Goal: Information Seeking & Learning: Find specific fact

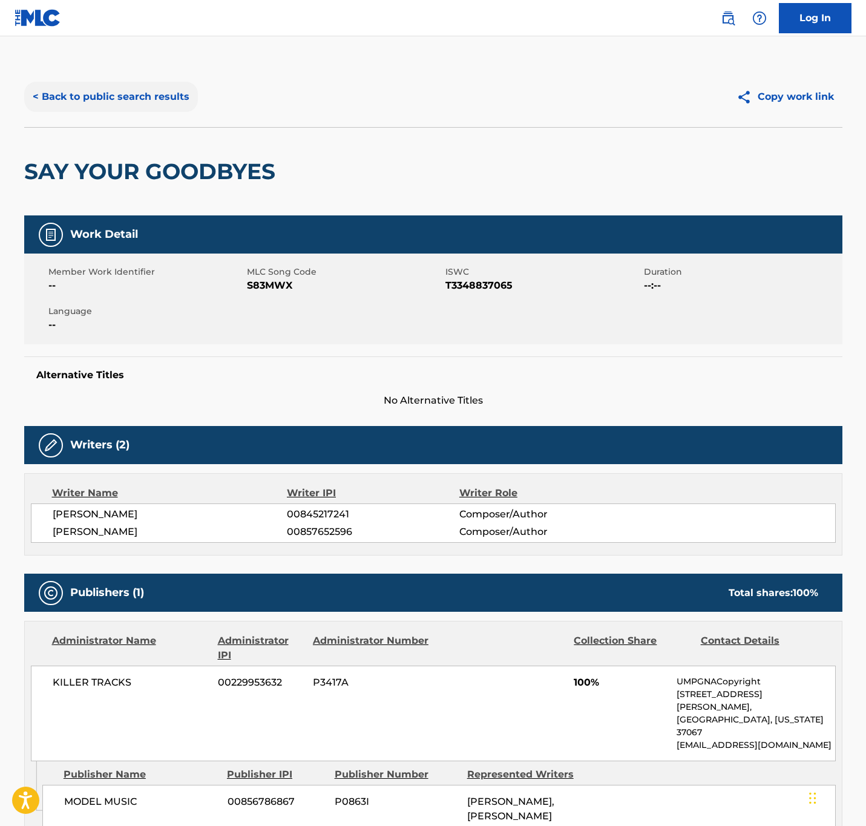
click at [126, 91] on button "< Back to public search results" at bounding box center [111, 97] width 174 height 30
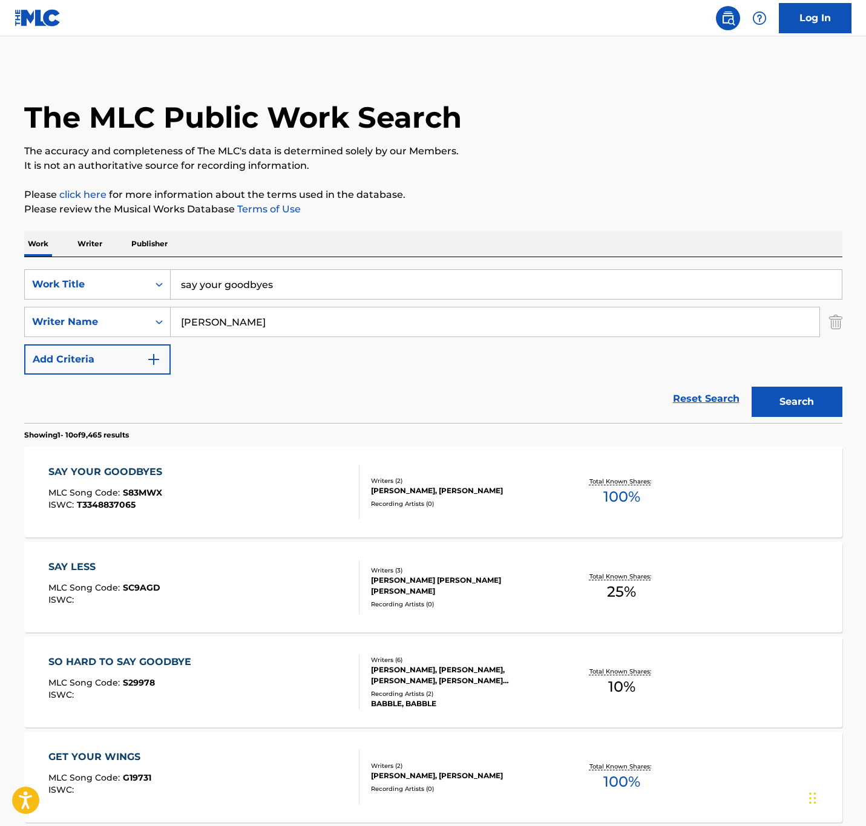
drag, startPoint x: 366, startPoint y: 291, endPoint x: 50, endPoint y: 243, distance: 319.5
paste input "honest"
type input "honest"
drag, startPoint x: 315, startPoint y: 321, endPoint x: 15, endPoint y: 293, distance: 301.5
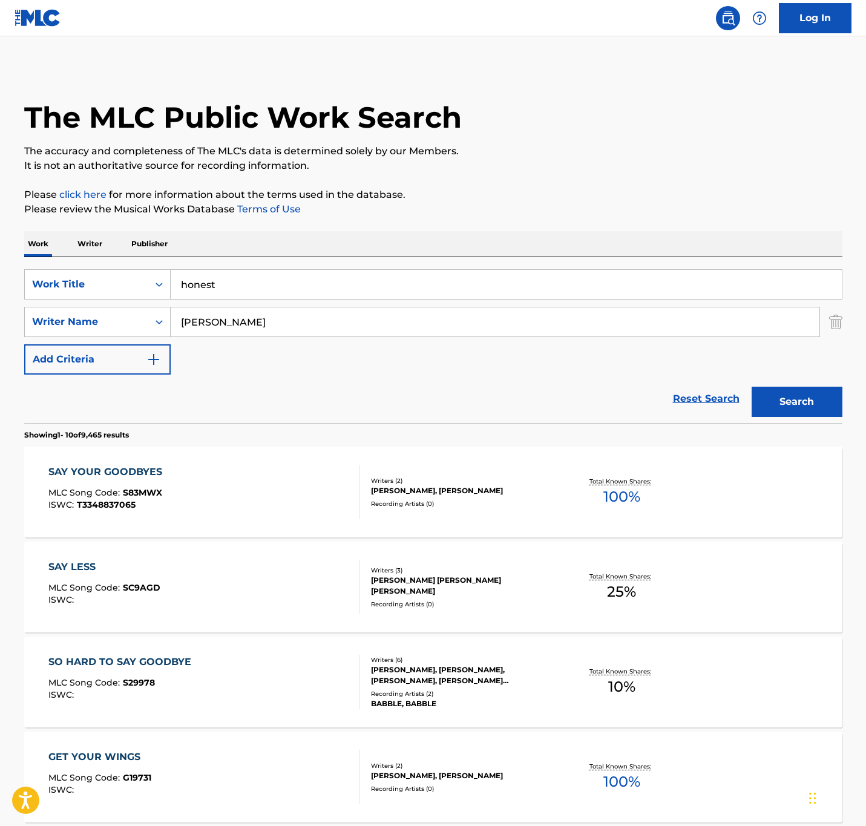
click at [15, 293] on div "The MLC Public Work Search The accuracy and completeness of The MLC's data is d…" at bounding box center [433, 761] width 847 height 1388
click at [752, 387] on button "Search" at bounding box center [797, 402] width 91 height 30
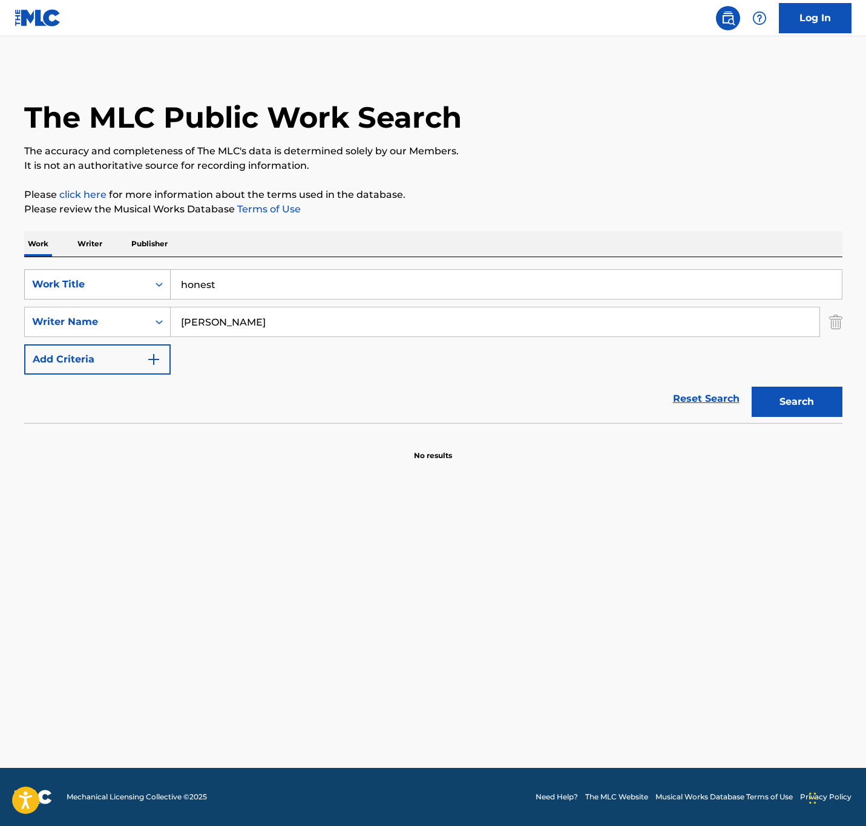
drag, startPoint x: 236, startPoint y: 311, endPoint x: 82, endPoint y: 291, distance: 155.0
click at [82, 291] on div "SearchWithCriteriaa0712397-3d05-4dc7-b097-0413d2c78c5a Work Title honest Search…" at bounding box center [433, 321] width 818 height 105
type input "[PERSON_NAME]"
click at [752, 387] on button "Search" at bounding box center [797, 402] width 91 height 30
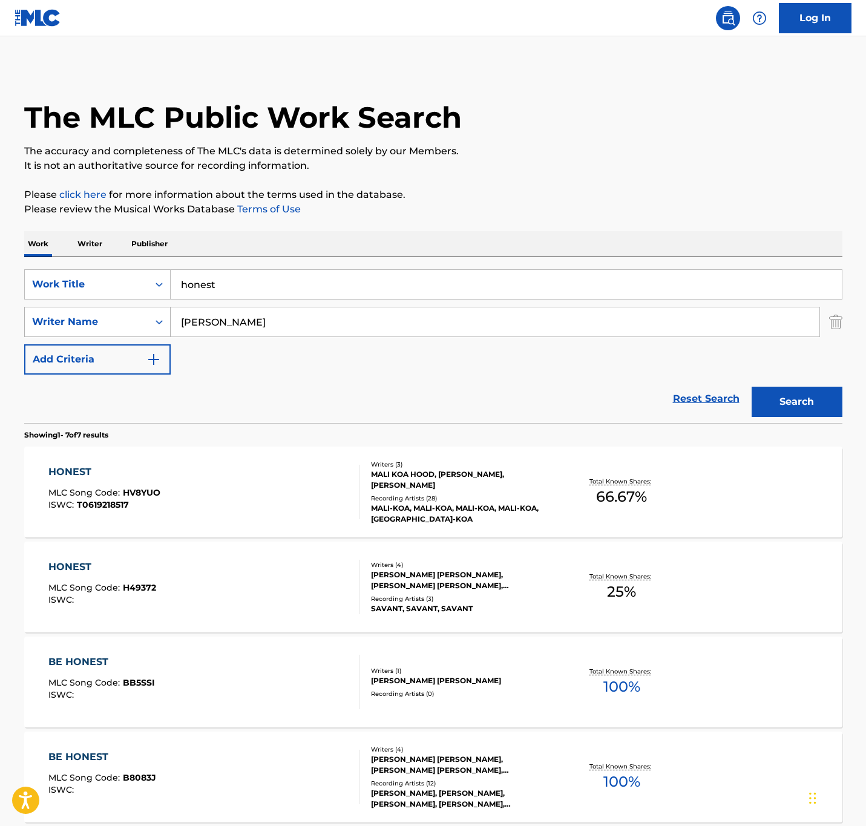
drag, startPoint x: 249, startPoint y: 321, endPoint x: 71, endPoint y: 315, distance: 178.0
click at [71, 315] on div "SearchWithCriteria5733b481-6174-49b4-aac0-7ef9b78f671f Writer Name [PERSON_NAME]" at bounding box center [433, 322] width 818 height 30
drag, startPoint x: 298, startPoint y: 281, endPoint x: -354, endPoint y: 216, distance: 655.6
click at [0, 216] on html "Accessibility Screen-Reader Guide, Feedback, and Issue Reporting | New window 0…" at bounding box center [433, 413] width 866 height 826
paste input "maybe this time"
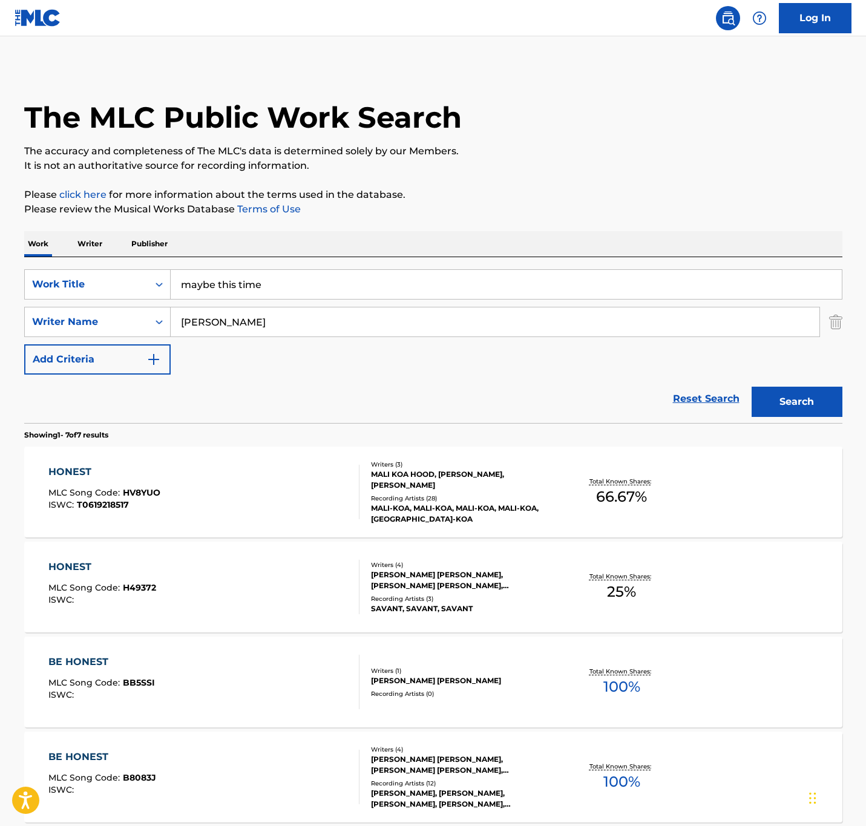
type input "maybe this time"
drag, startPoint x: 253, startPoint y: 315, endPoint x: -310, endPoint y: 217, distance: 571.9
click at [0, 217] on html "Accessibility Screen-Reader Guide, Feedback, and Issue Reporting | New window 0…" at bounding box center [433, 413] width 866 height 826
click at [752, 387] on button "Search" at bounding box center [797, 402] width 91 height 30
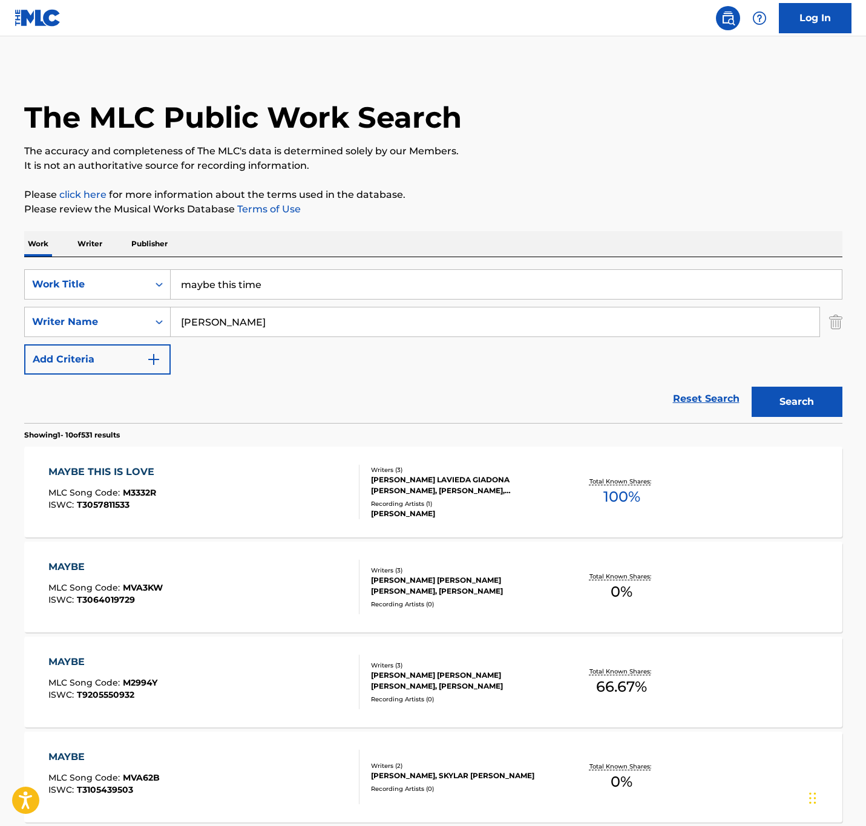
type input "[PERSON_NAME]"
click at [752, 387] on button "Search" at bounding box center [797, 402] width 91 height 30
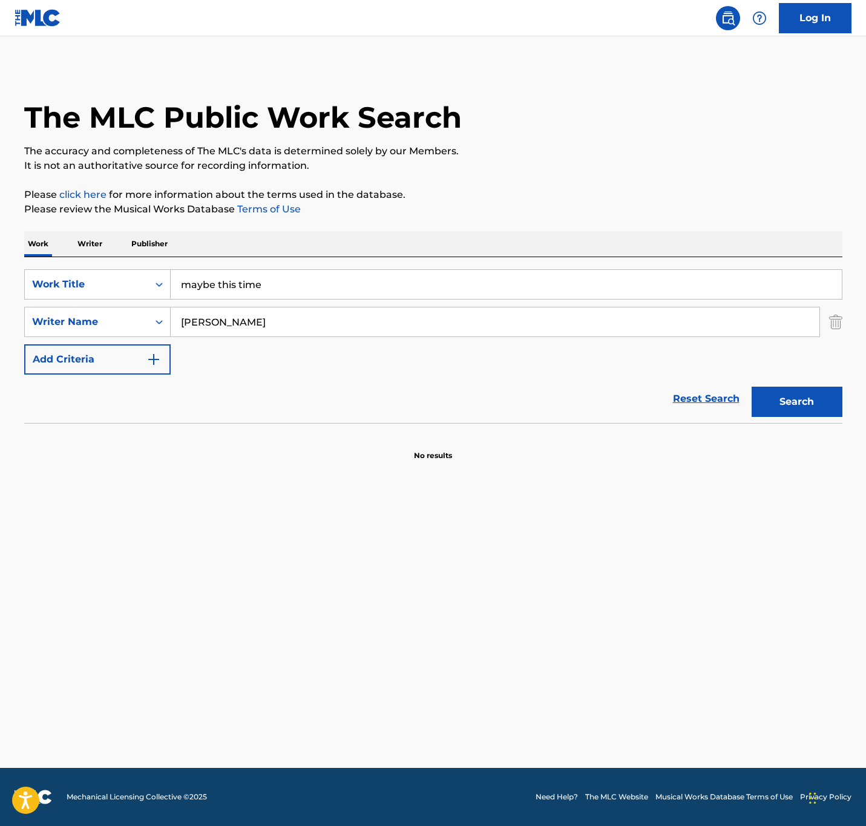
drag, startPoint x: 293, startPoint y: 283, endPoint x: -519, endPoint y: 115, distance: 828.8
click at [0, 115] on html "Accessibility Screen-Reader Guide, Feedback, and Issue Reporting | New window 0…" at bounding box center [433, 413] width 866 height 826
paste input "up from the bottom"
type input "up from the bottom"
drag, startPoint x: 378, startPoint y: 327, endPoint x: -89, endPoint y: 280, distance: 469.5
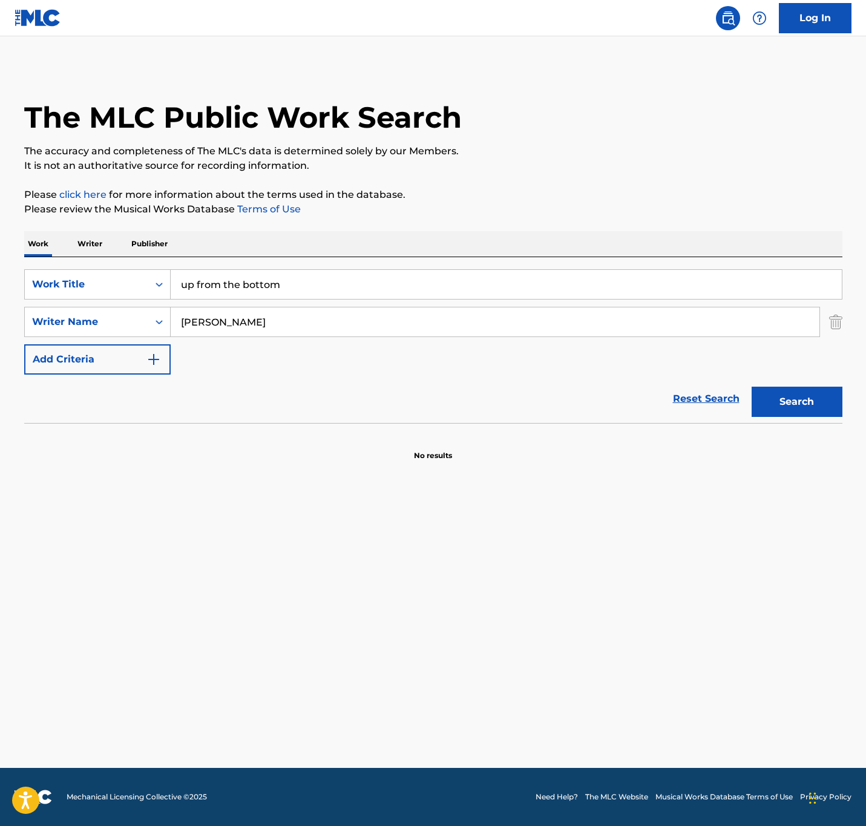
click at [0, 280] on html "Accessibility Screen-Reader Guide, Feedback, and Issue Reporting | New window 0…" at bounding box center [433, 413] width 866 height 826
type input "s"
type input "delson"
click at [752, 387] on button "Search" at bounding box center [797, 402] width 91 height 30
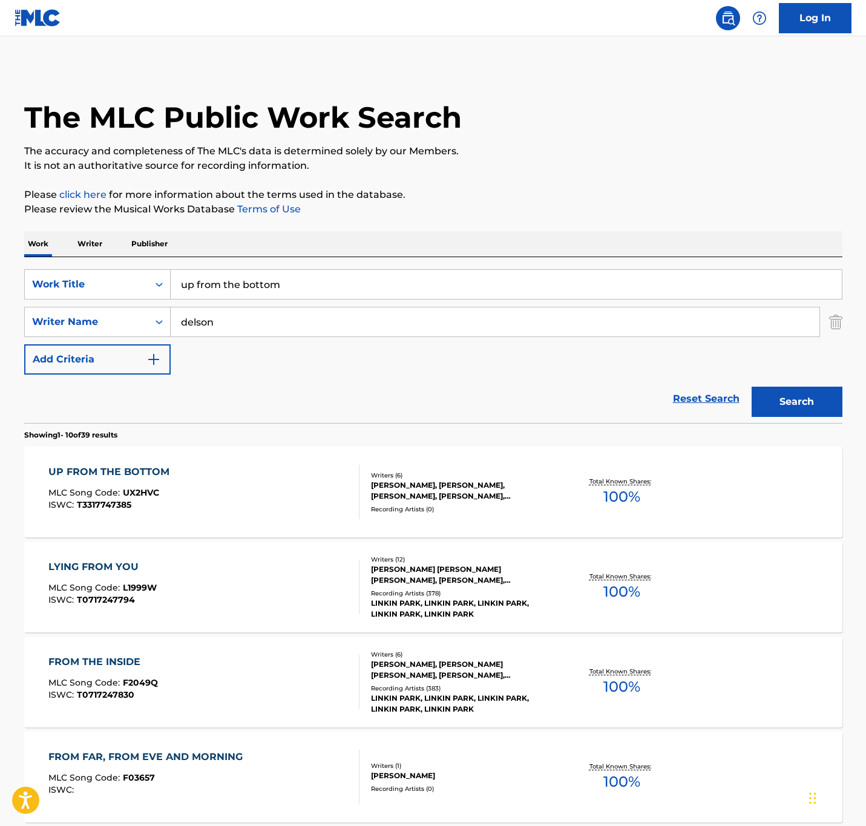
click at [331, 563] on div "LYING FROM YOU MLC Song Code : L1999W ISWC : T0717247794" at bounding box center [203, 587] width 311 height 54
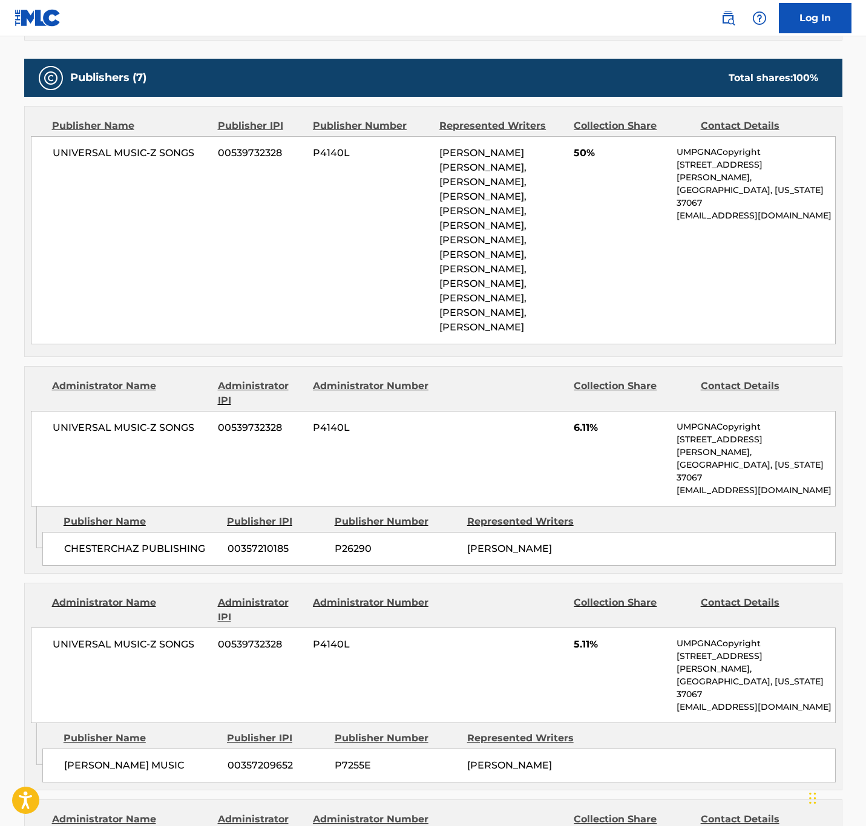
scroll to position [689, 0]
